Goal: Check status: Check status

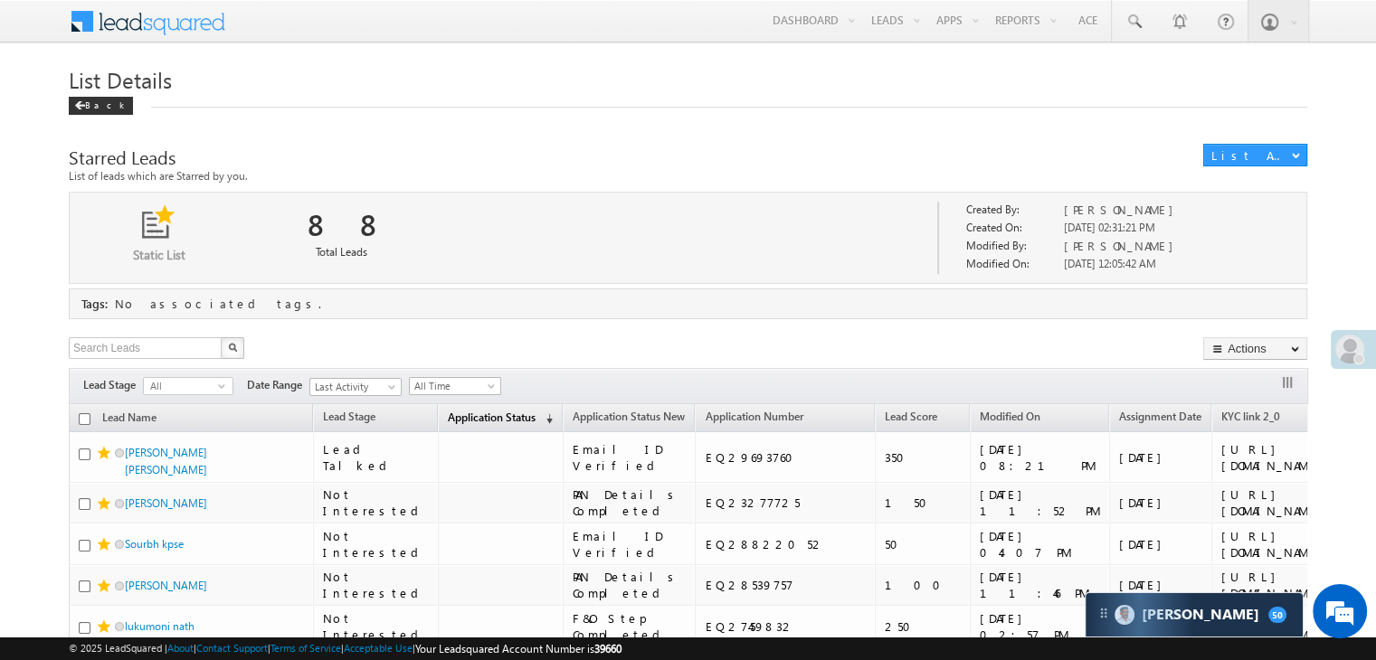
click at [448, 415] on span "Application Status" at bounding box center [492, 418] width 88 height 14
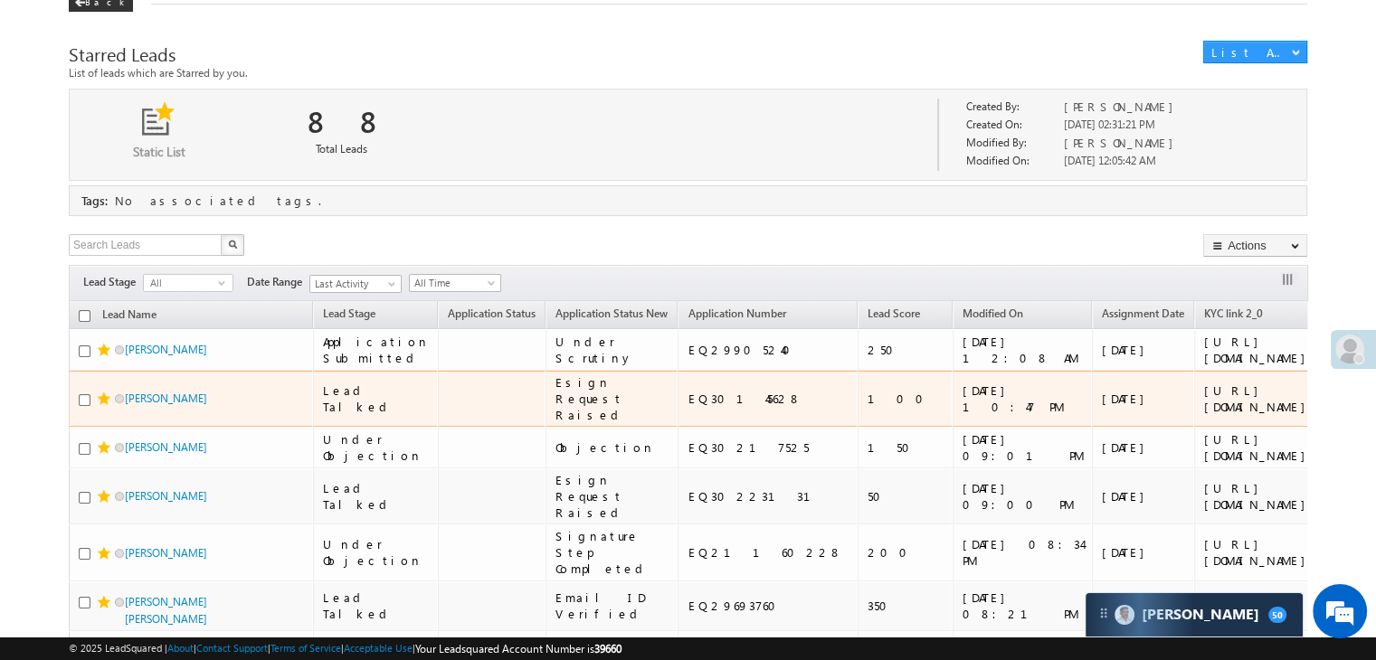
scroll to position [181, 0]
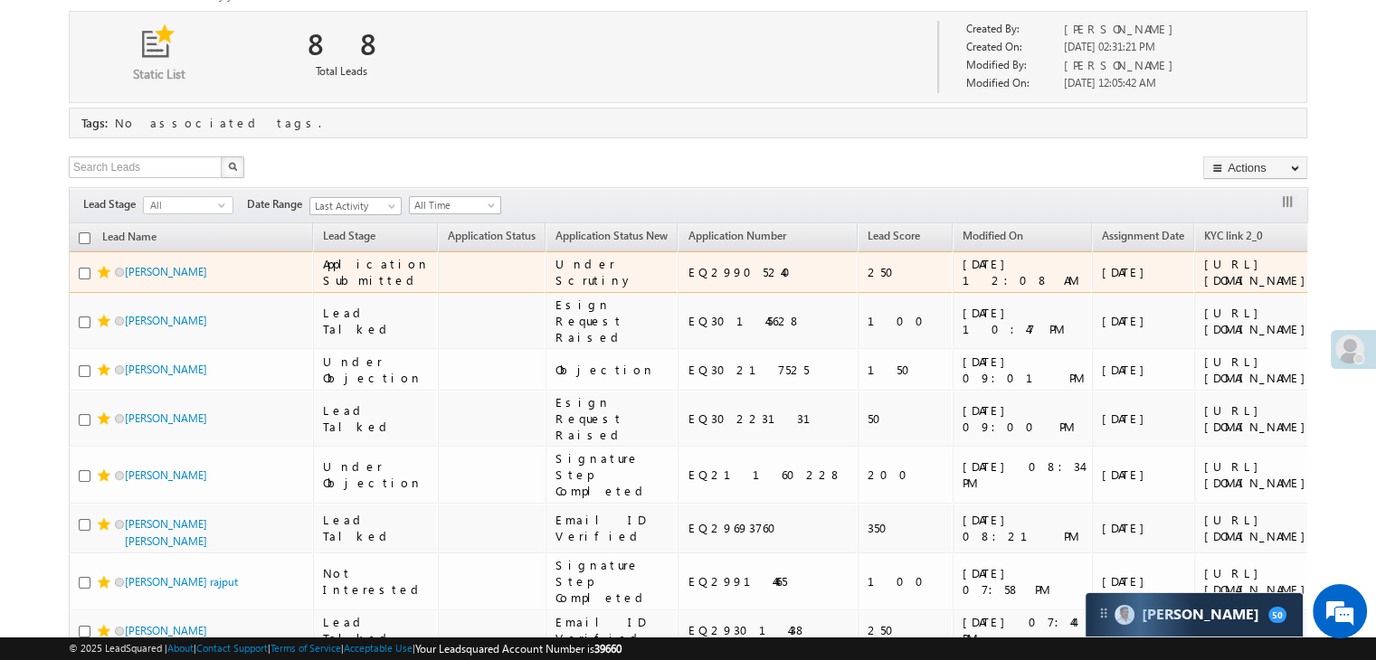
click at [688, 280] on div "EQ29905240" at bounding box center [769, 272] width 162 height 16
copy div "EQ29905240"
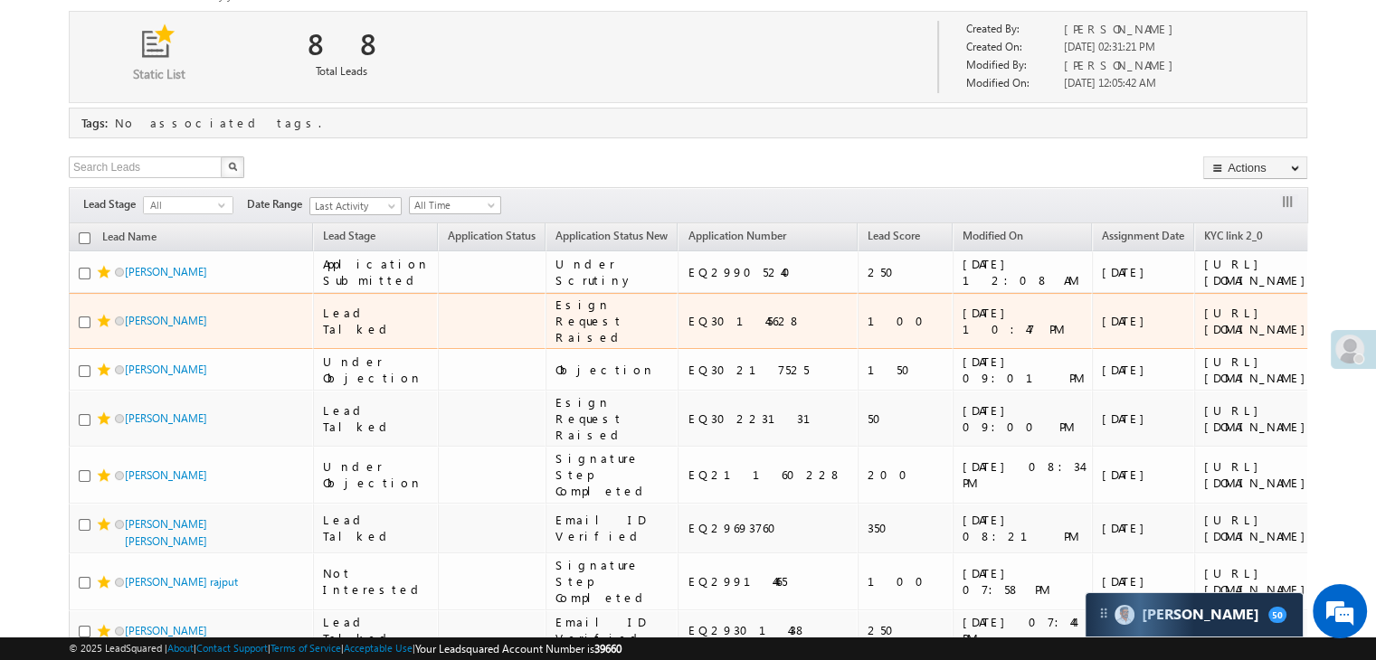
click at [102, 328] on span at bounding box center [104, 321] width 14 height 14
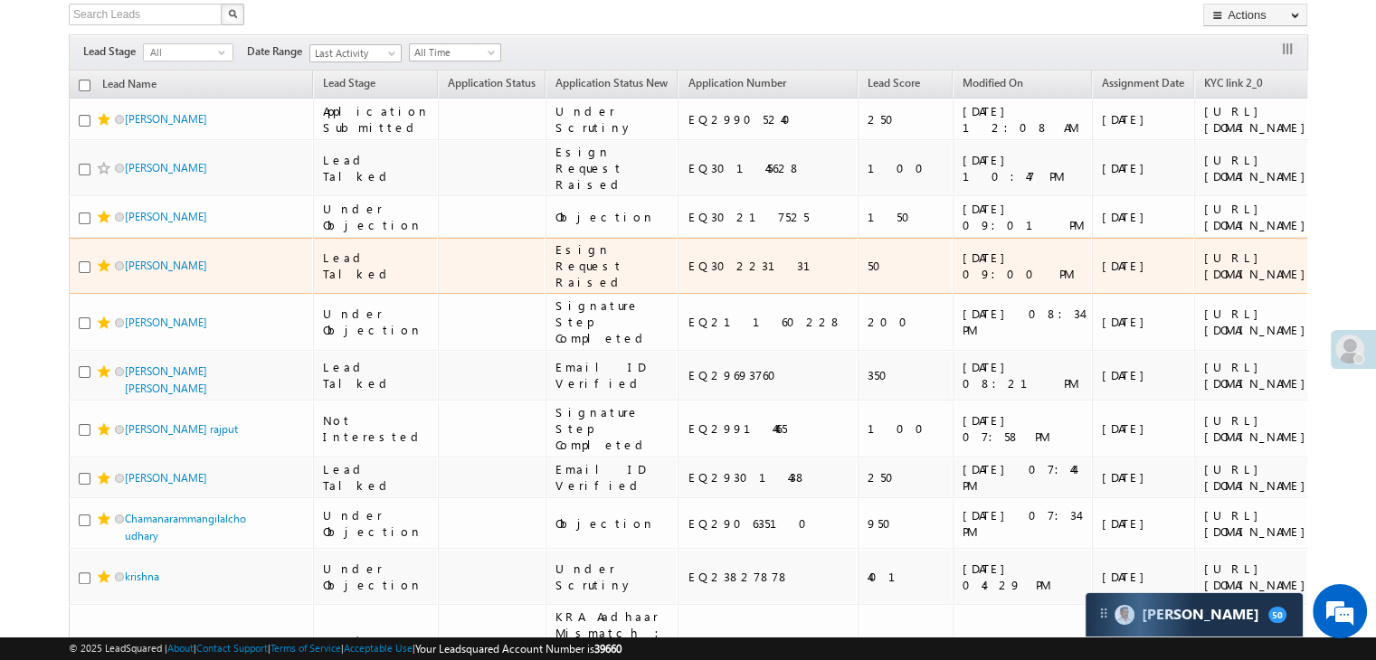
scroll to position [362, 0]
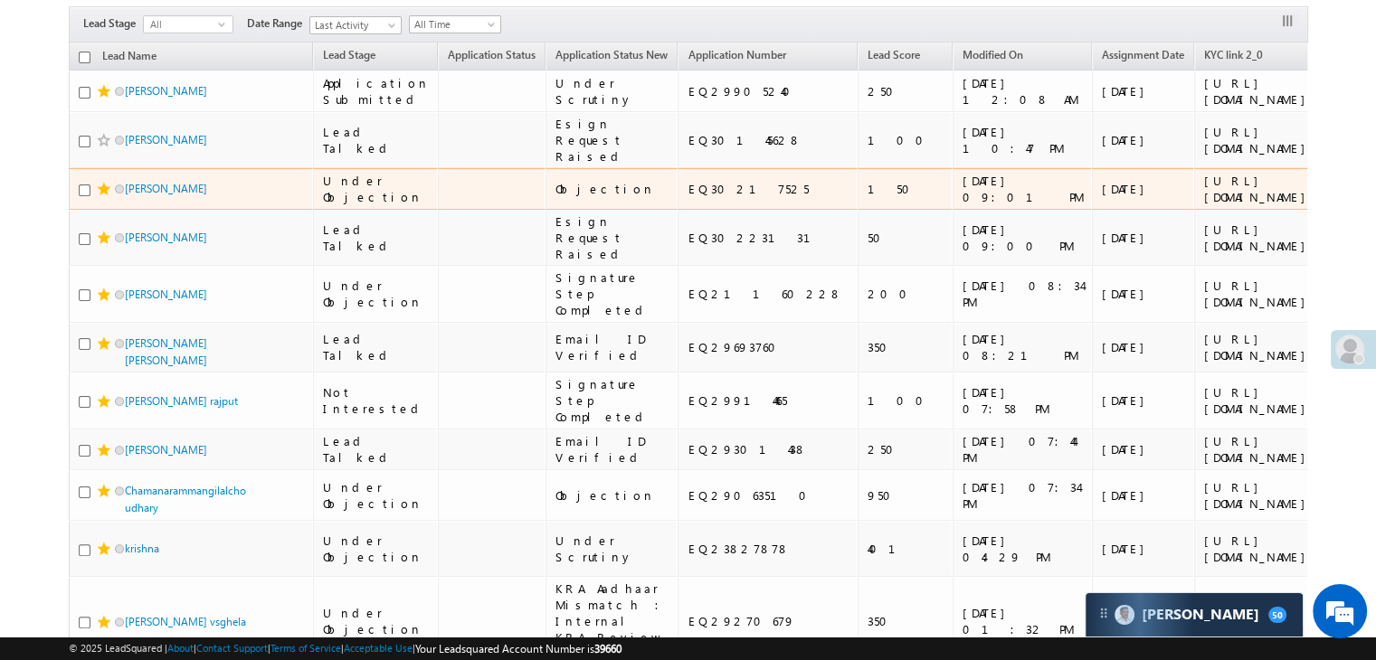
click at [688, 197] on div "EQ30217525" at bounding box center [769, 189] width 162 height 16
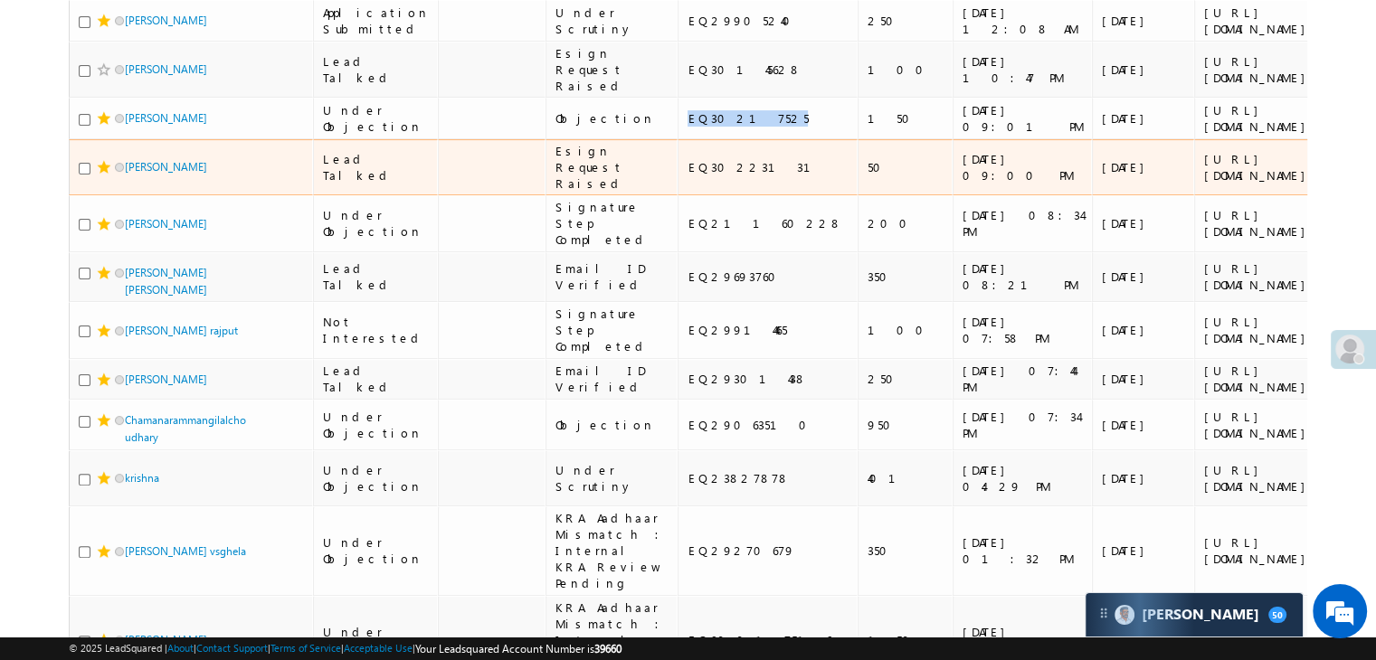
scroll to position [452, 0]
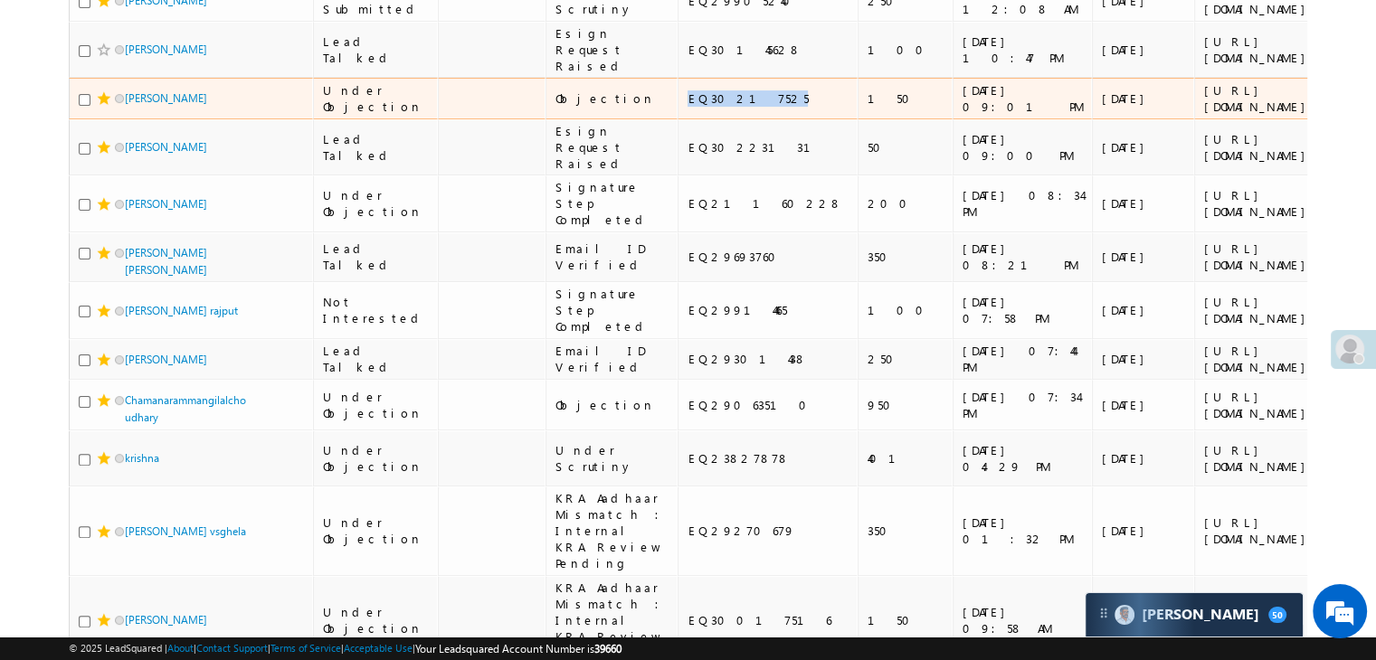
copy div "EQ30217525"
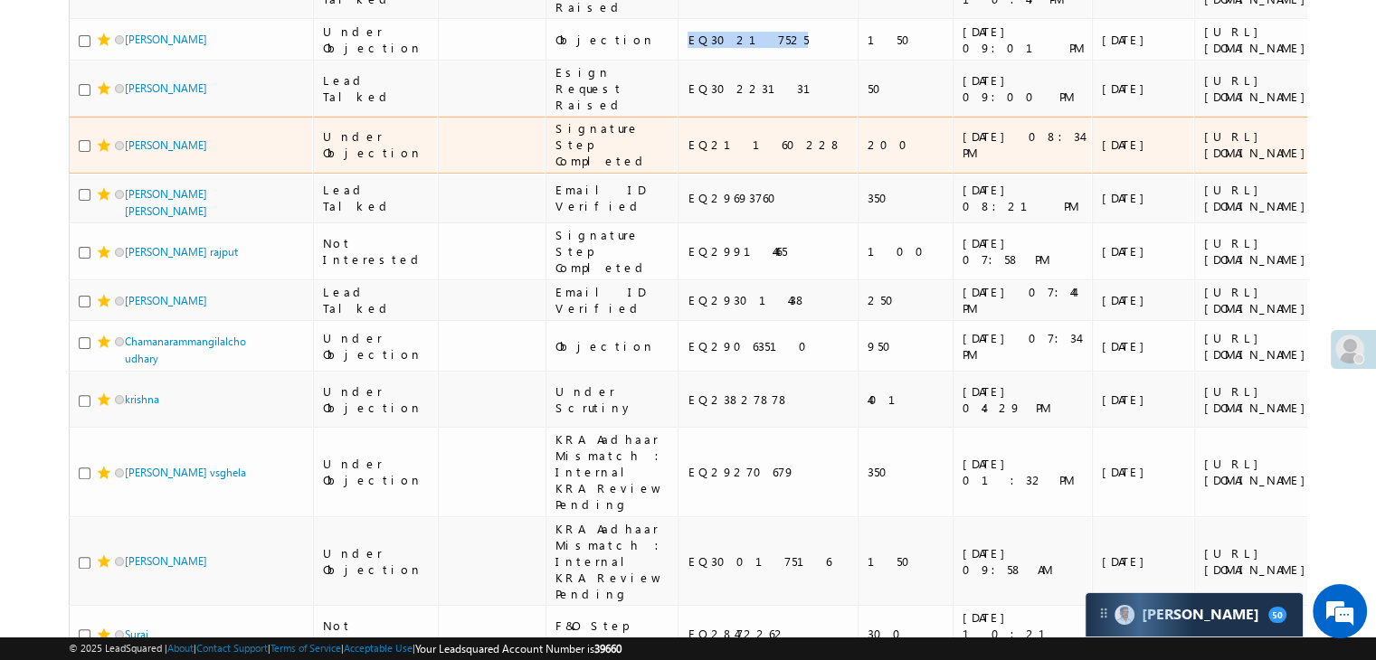
scroll to position [543, 0]
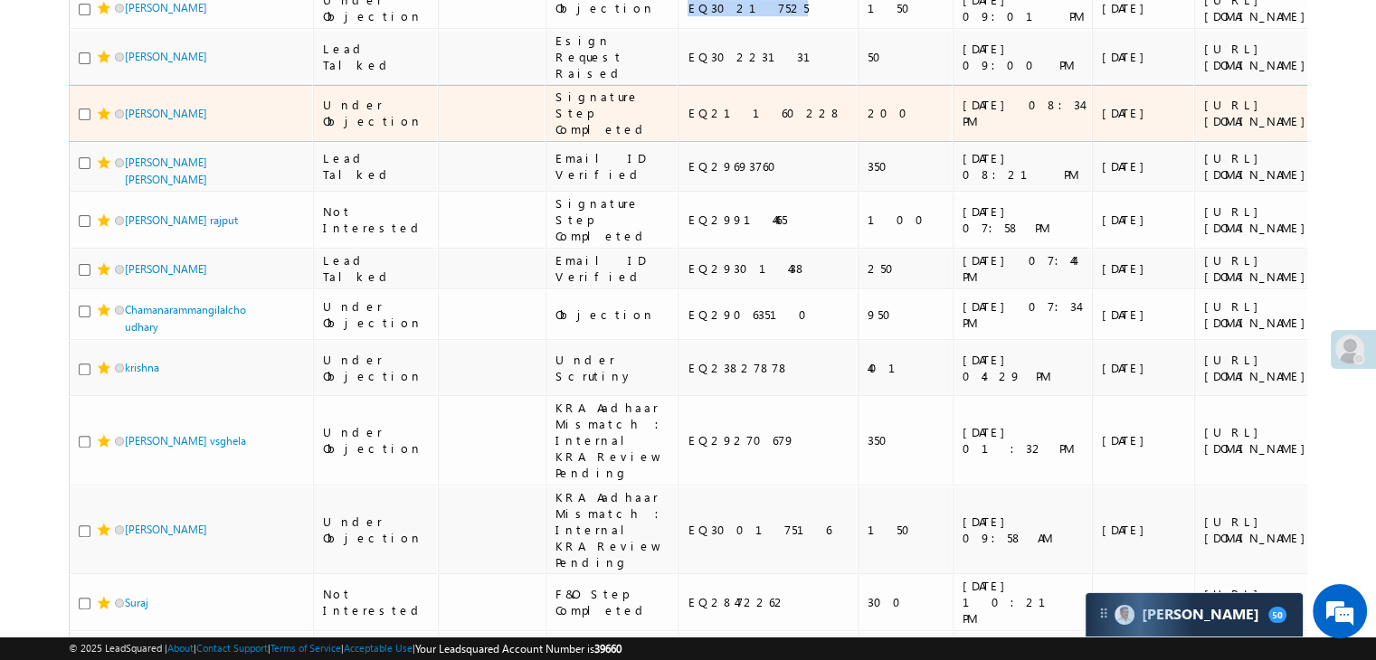
click at [688, 121] on div "EQ21160228" at bounding box center [769, 113] width 162 height 16
copy div "EQ21160228"
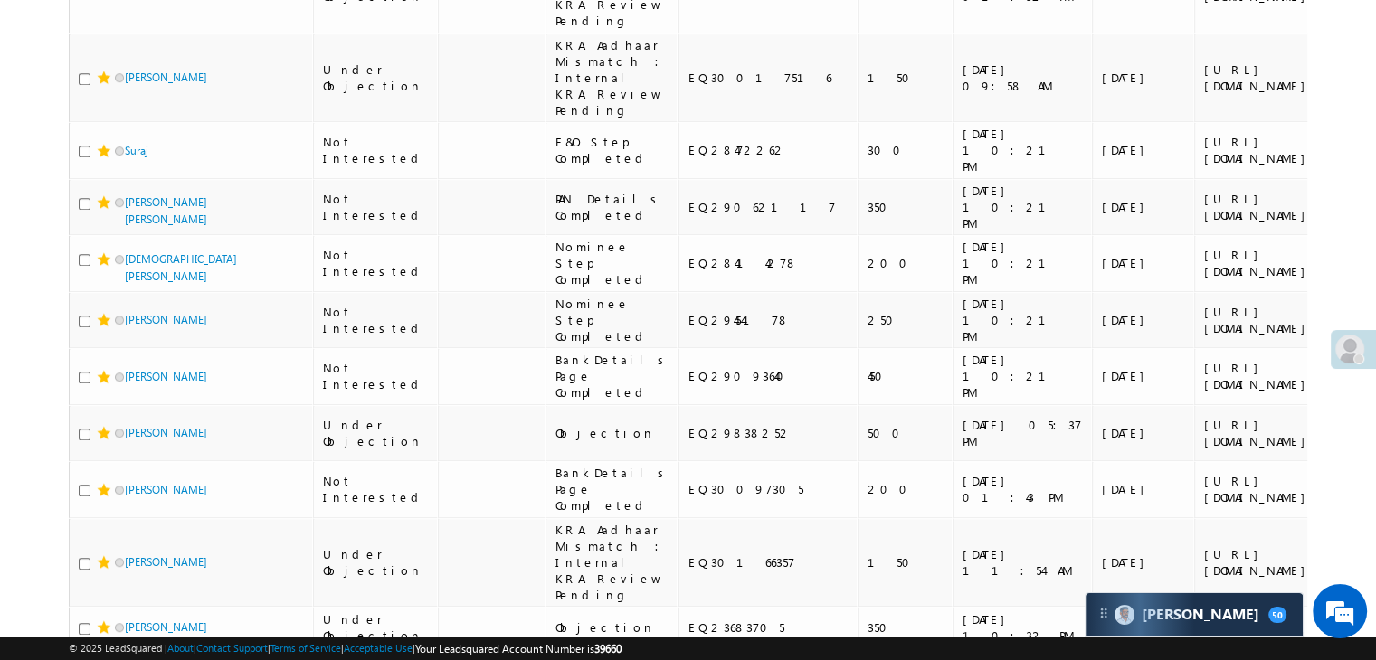
scroll to position [1086, 0]
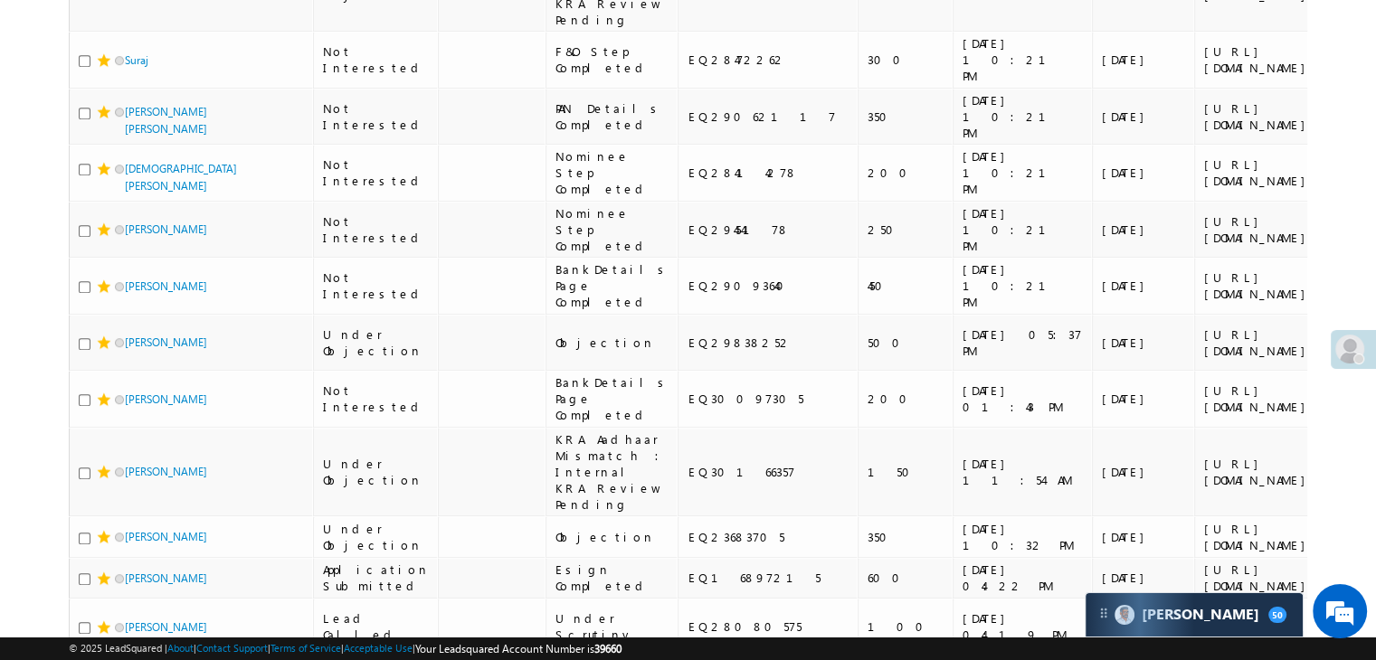
copy div "EQ23827878"
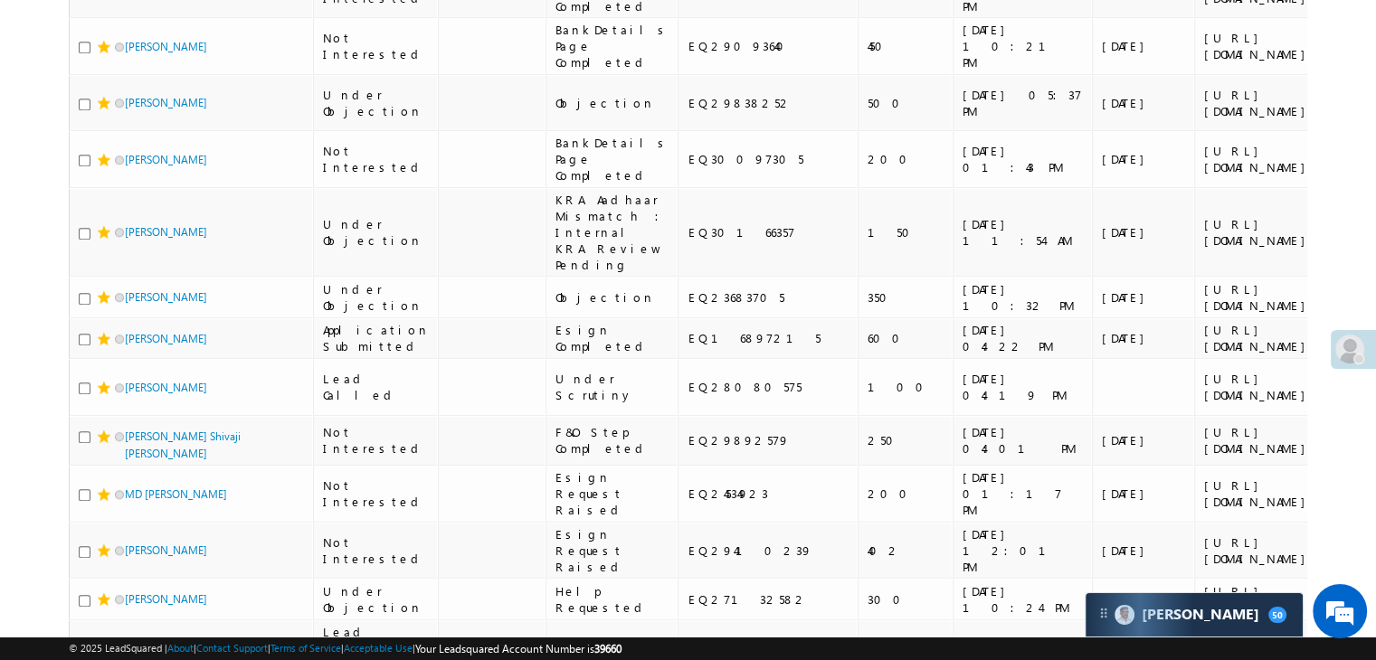
scroll to position [1357, 0]
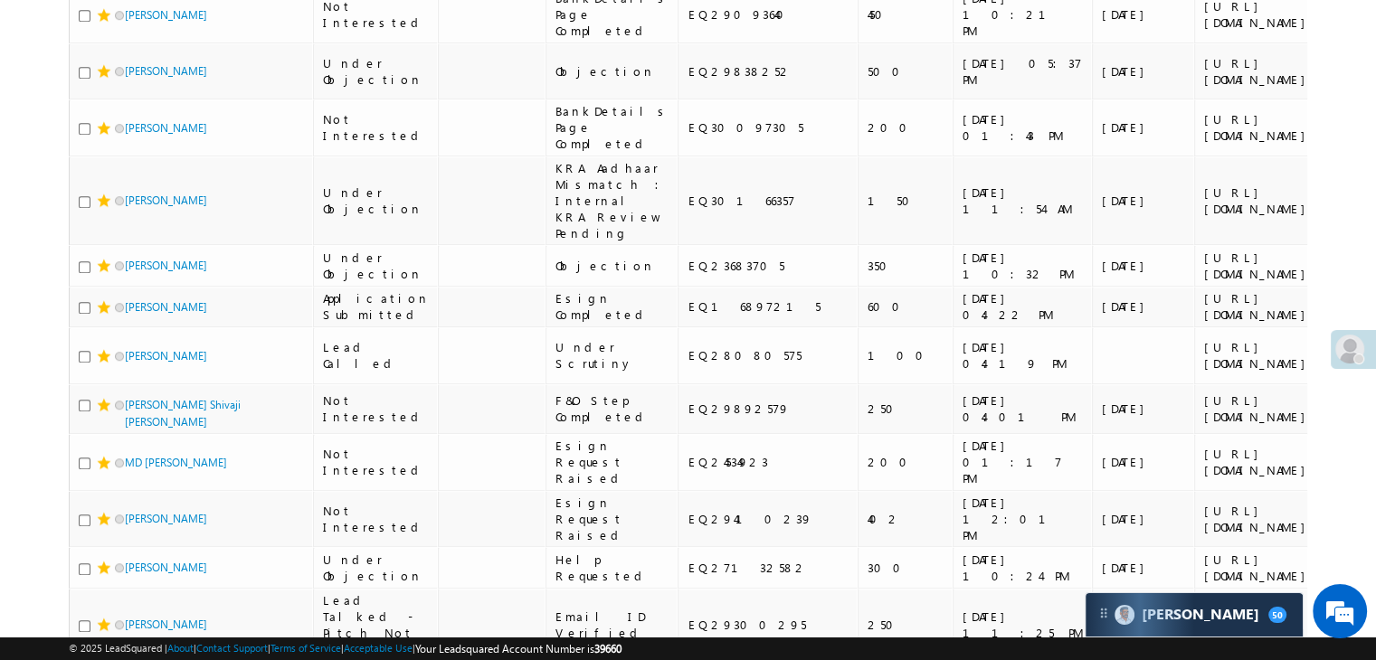
copy div "EQ29270679"
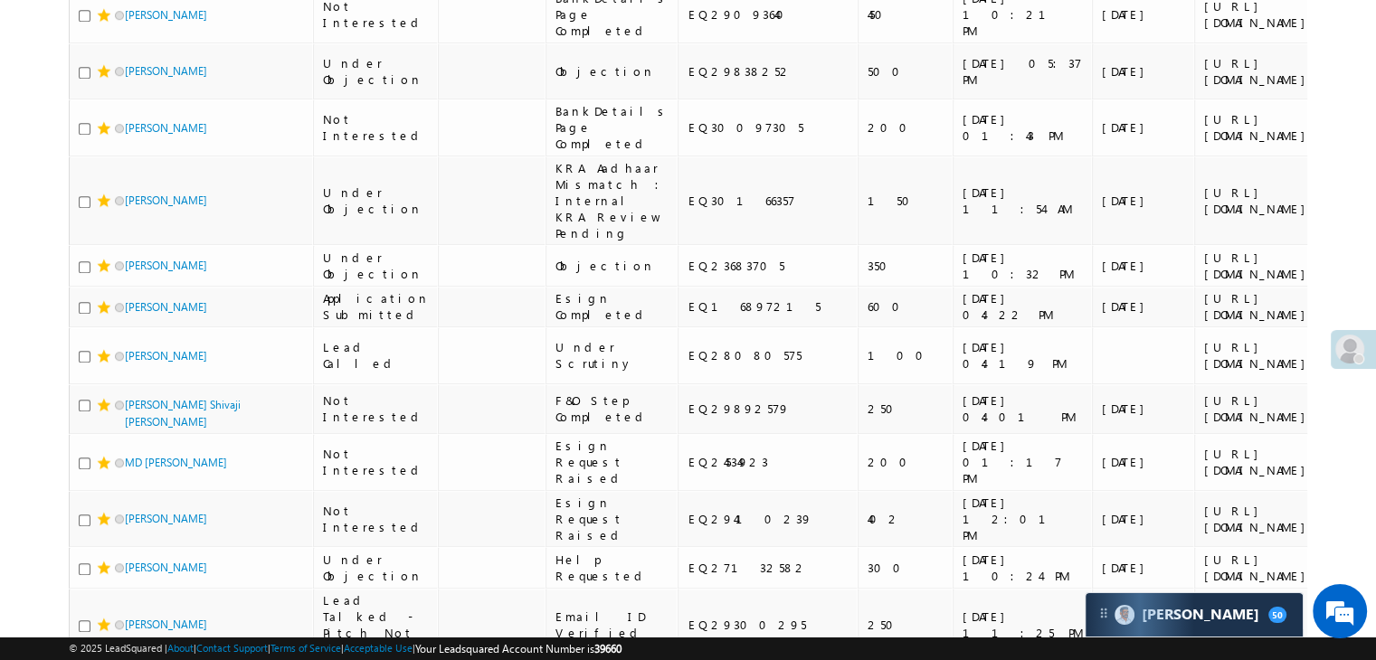
copy div "EQ30017516"
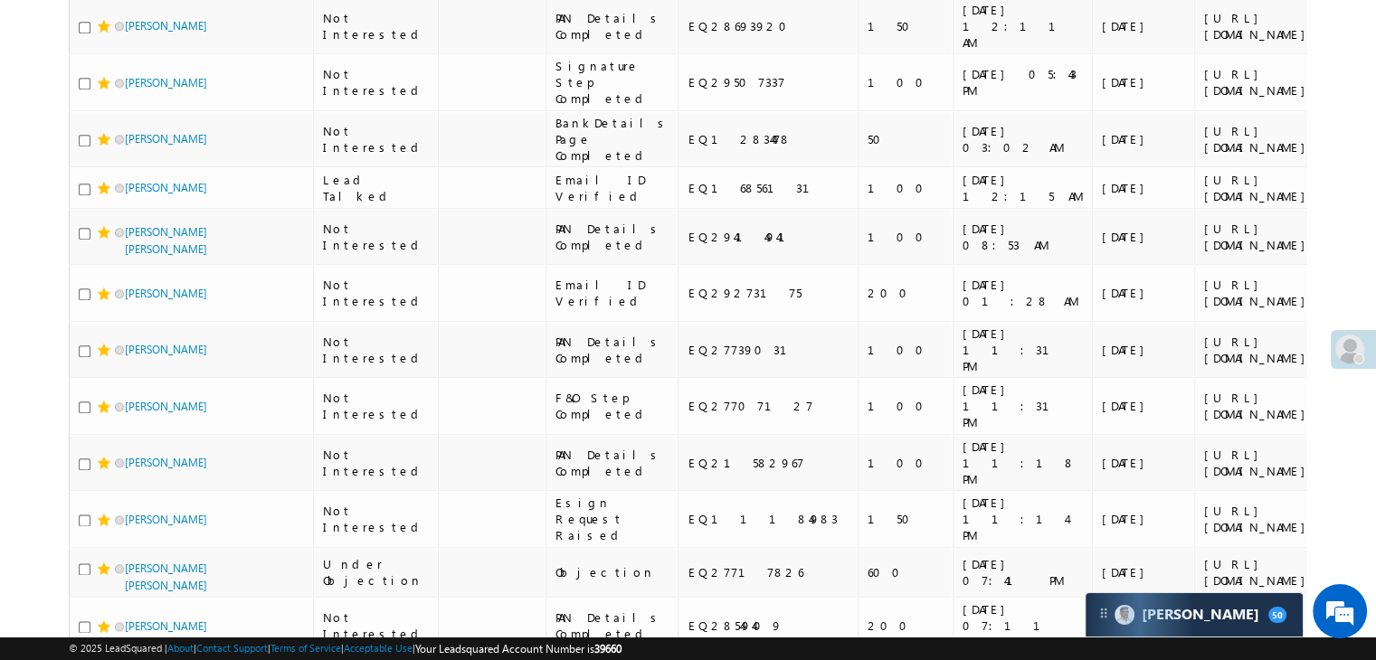
scroll to position [2081, 0]
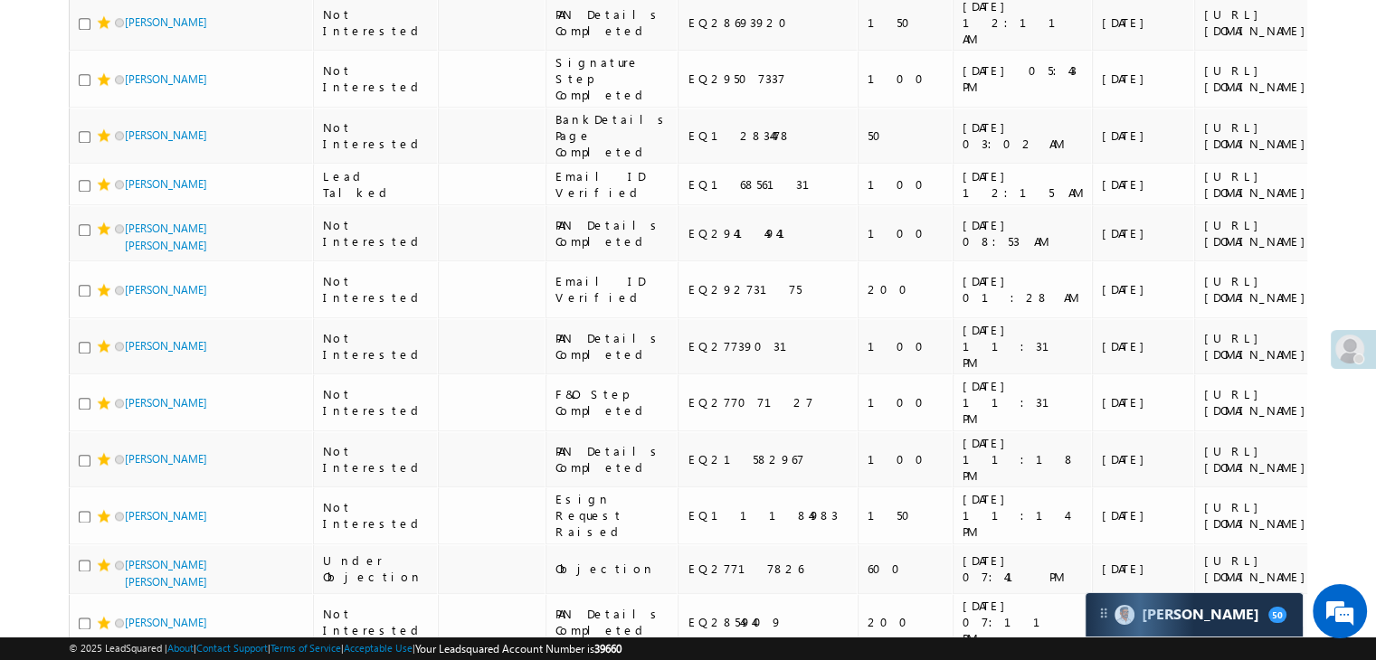
copy div "EQ30166357"
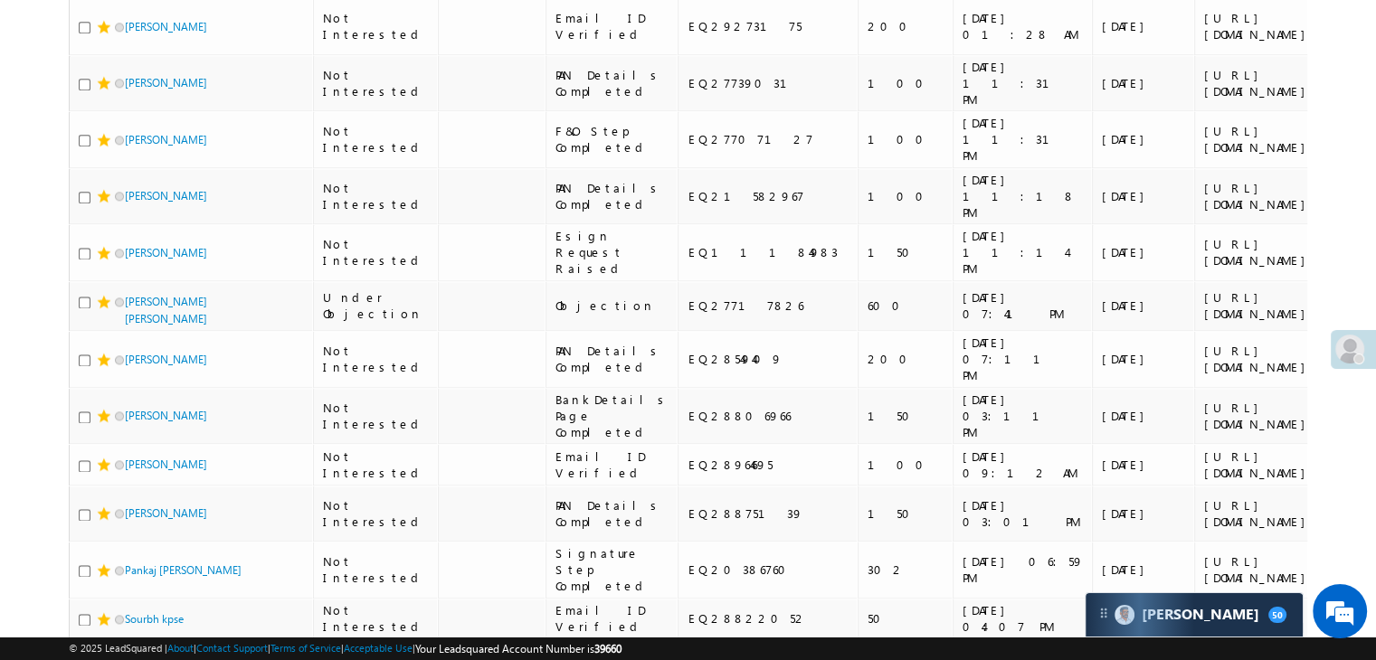
scroll to position [2352, 0]
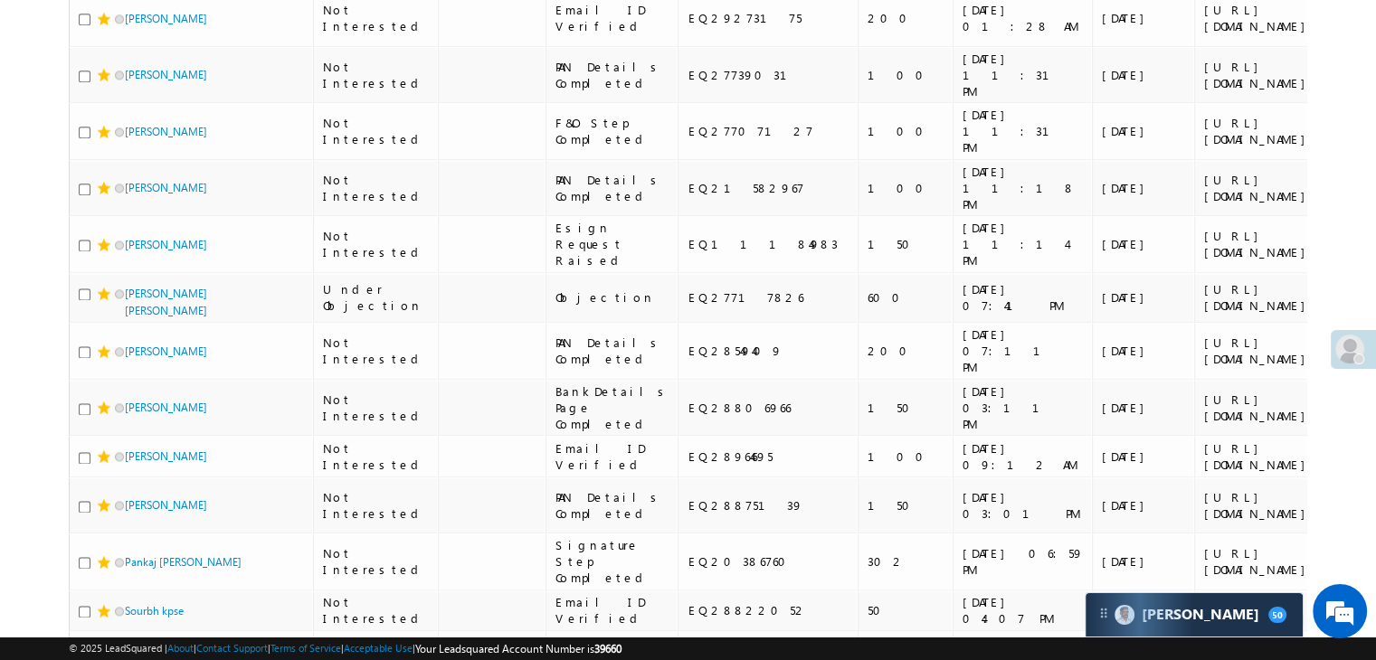
copy div "EQ16897215"
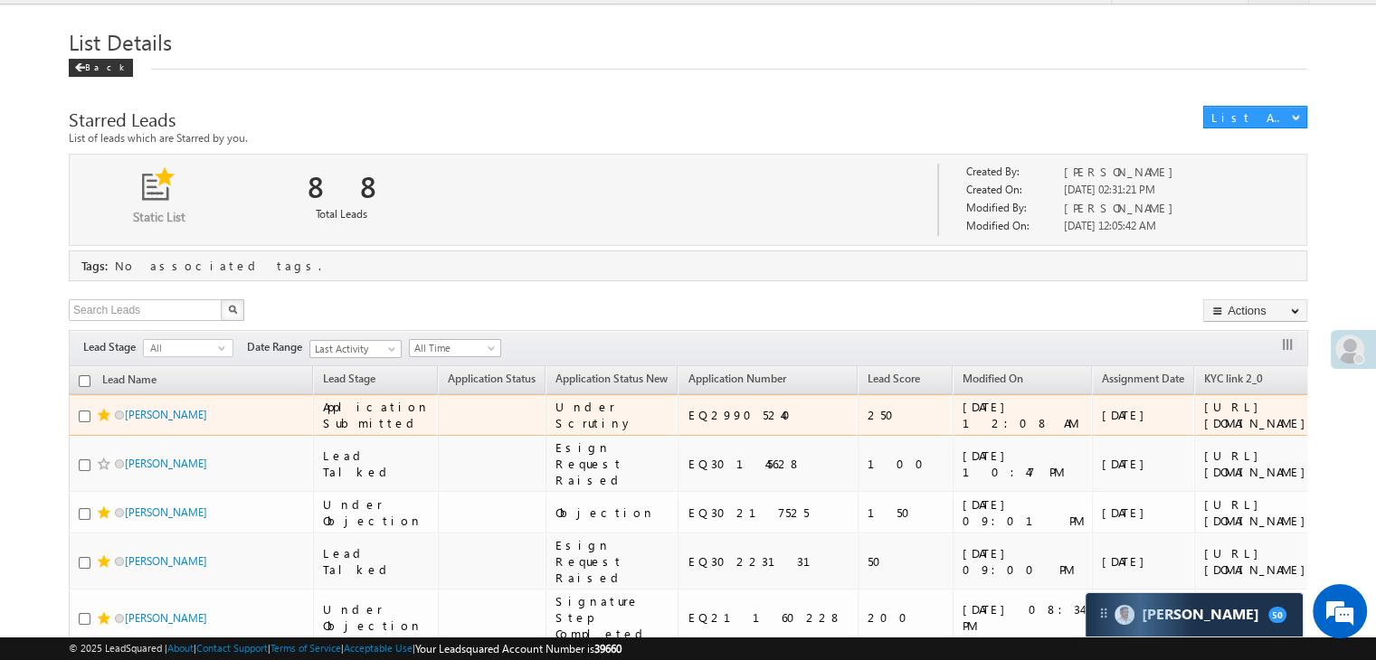
scroll to position [0, 0]
